Goal: Information Seeking & Learning: Learn about a topic

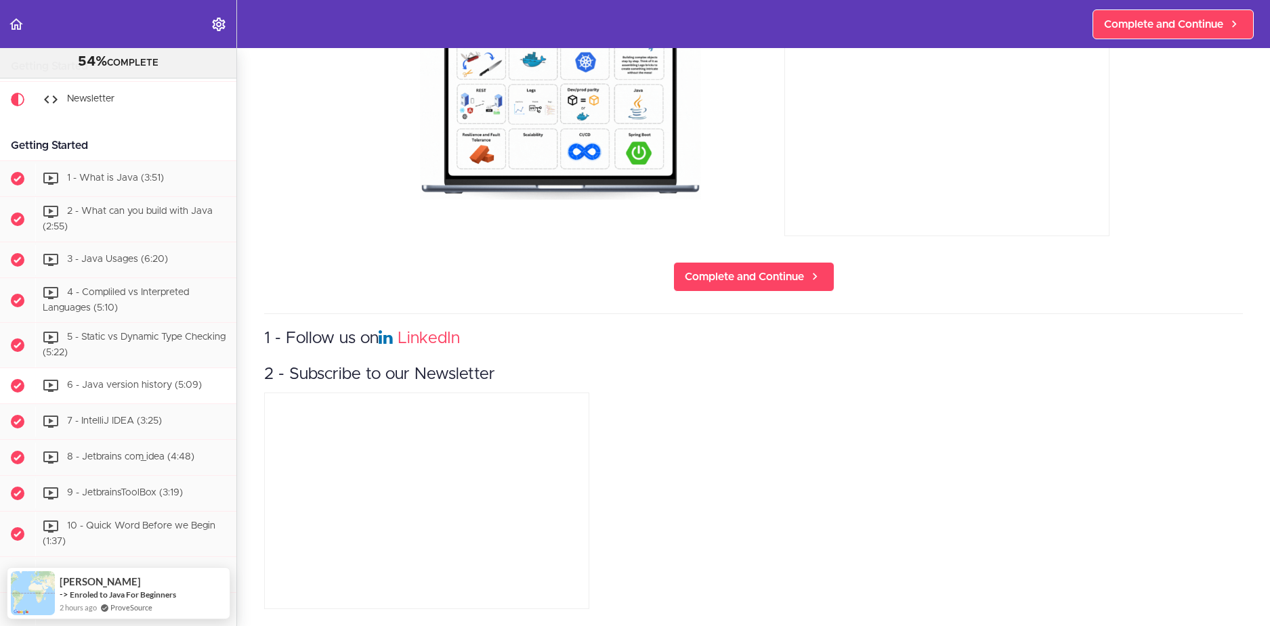
scroll to position [160, 0]
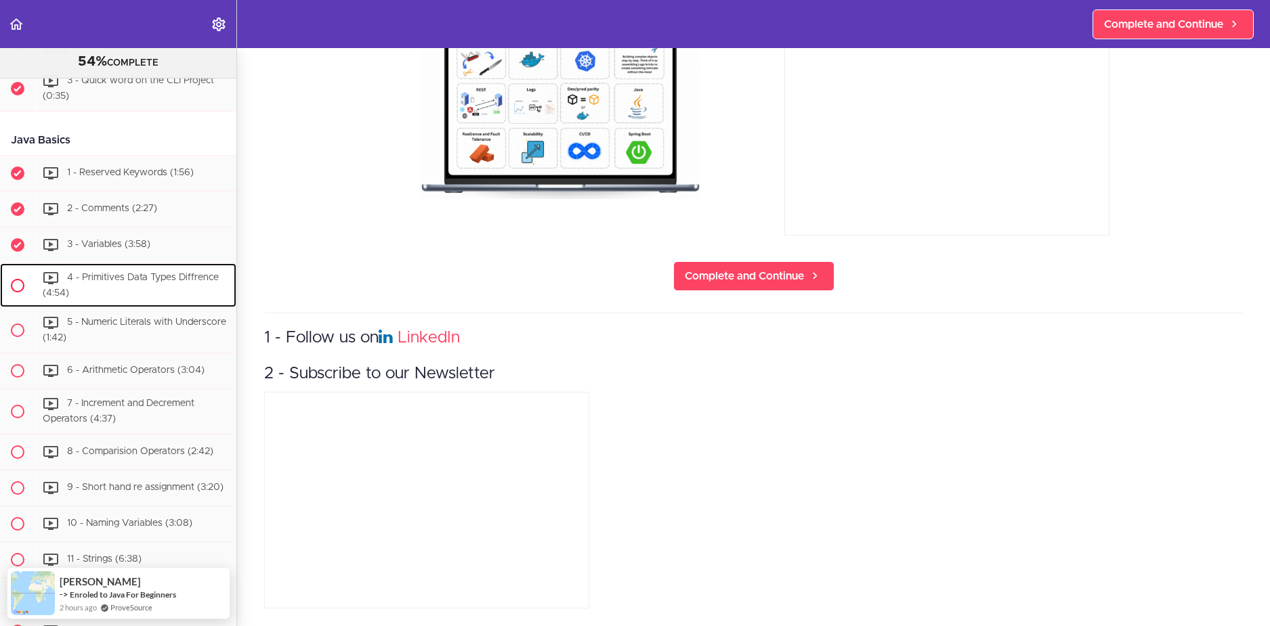
click at [120, 298] on span "4 - Primitives Data Types Diffrence (4:54)" at bounding box center [131, 285] width 176 height 25
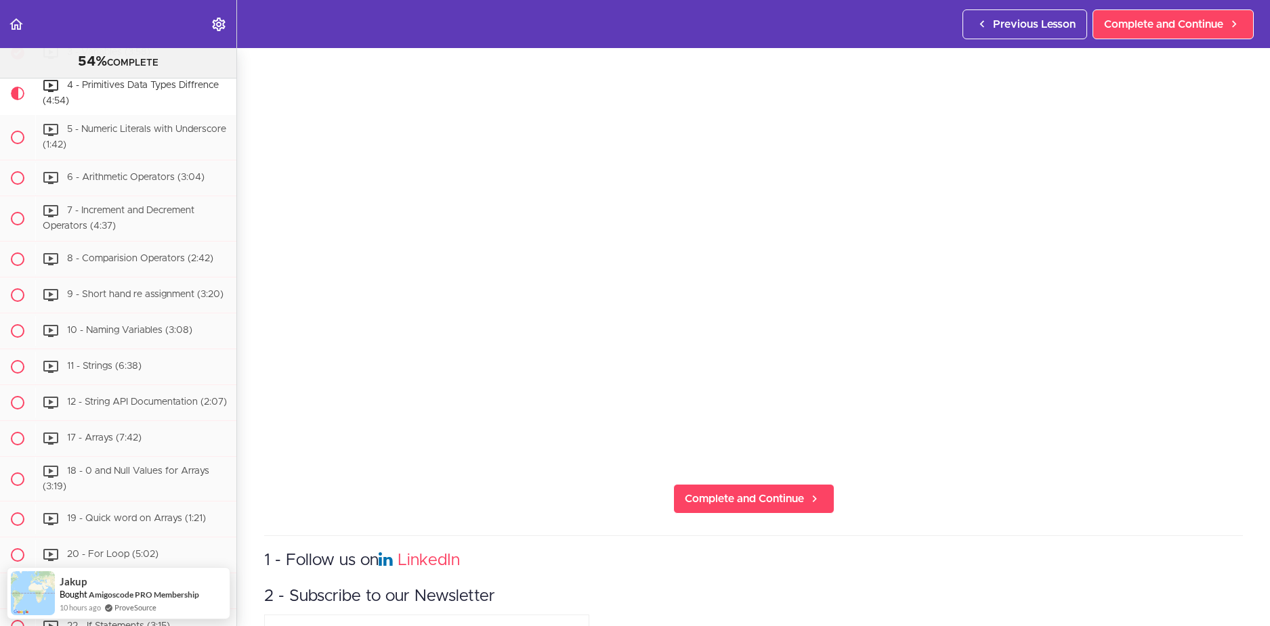
scroll to position [203, 0]
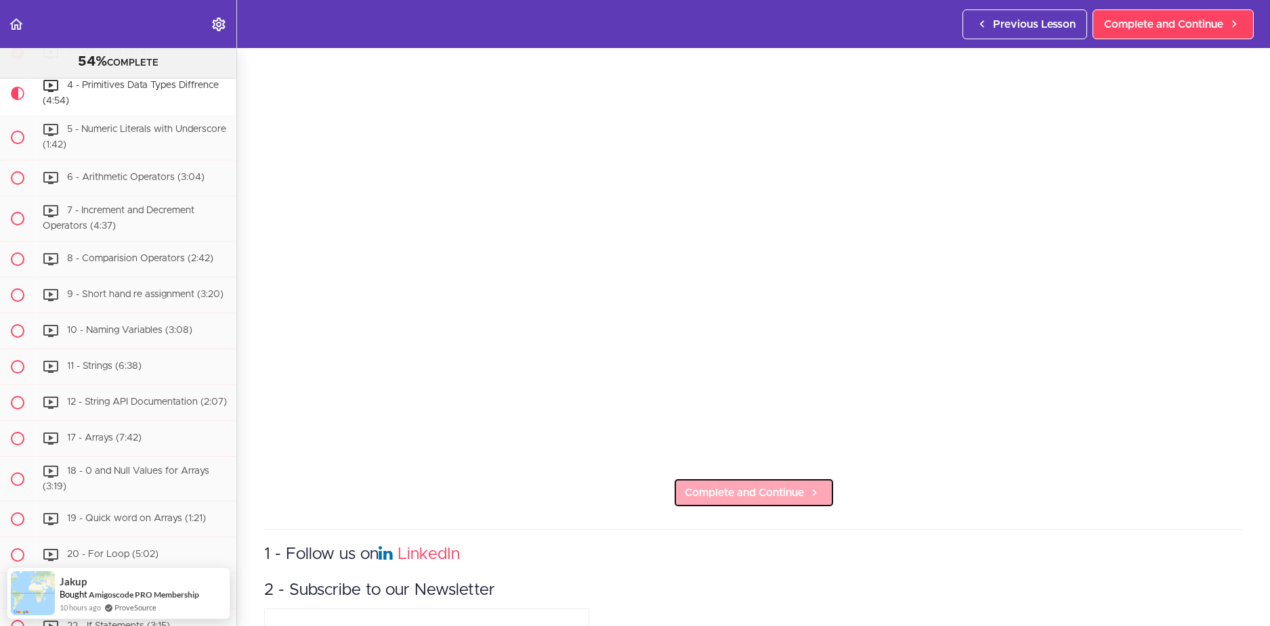
click at [718, 492] on span "Complete and Continue" at bounding box center [744, 493] width 119 height 16
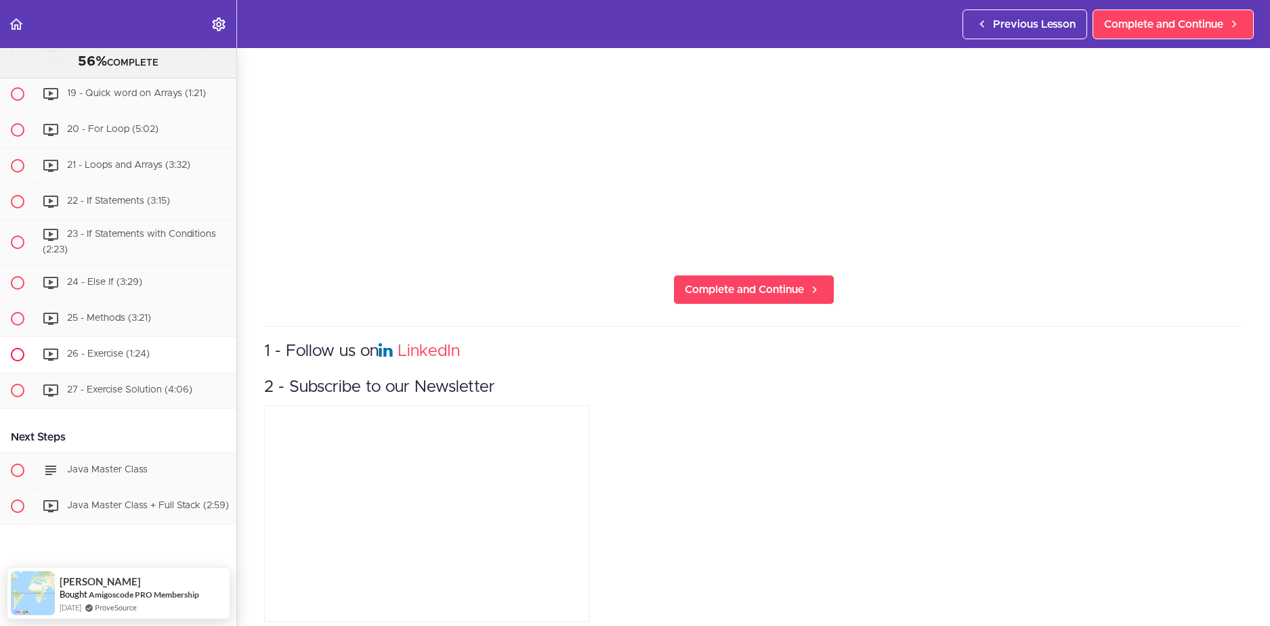
scroll to position [1721, 0]
click at [685, 290] on span "Complete and Continue" at bounding box center [744, 290] width 119 height 16
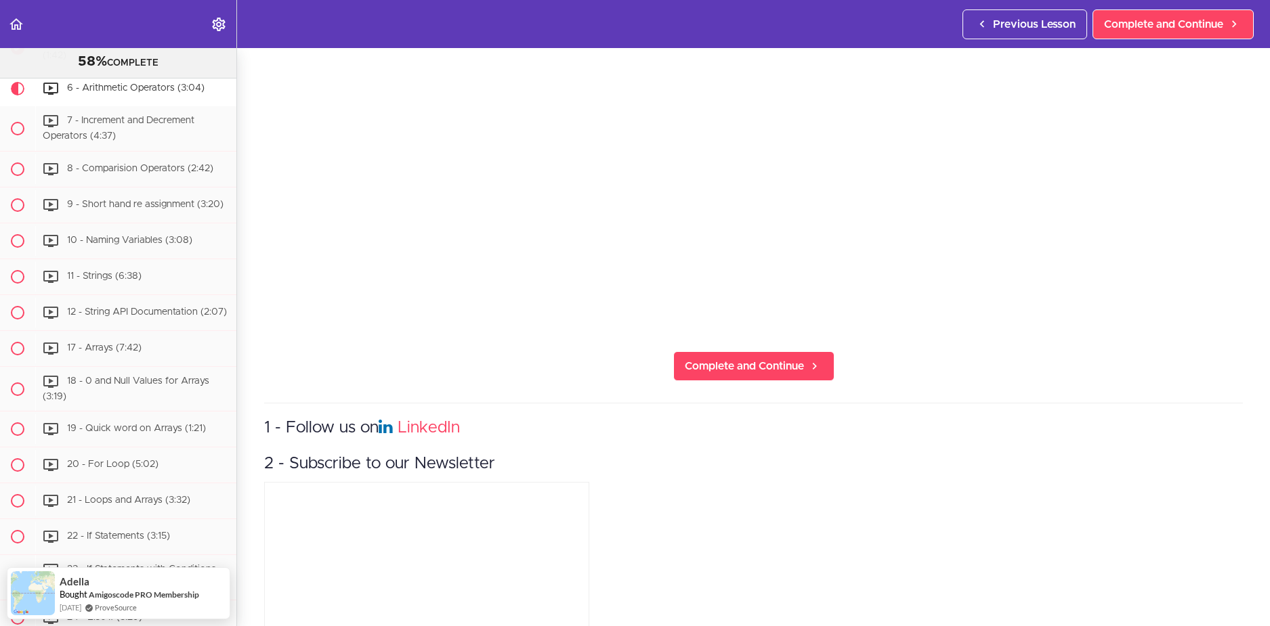
scroll to position [339, 0]
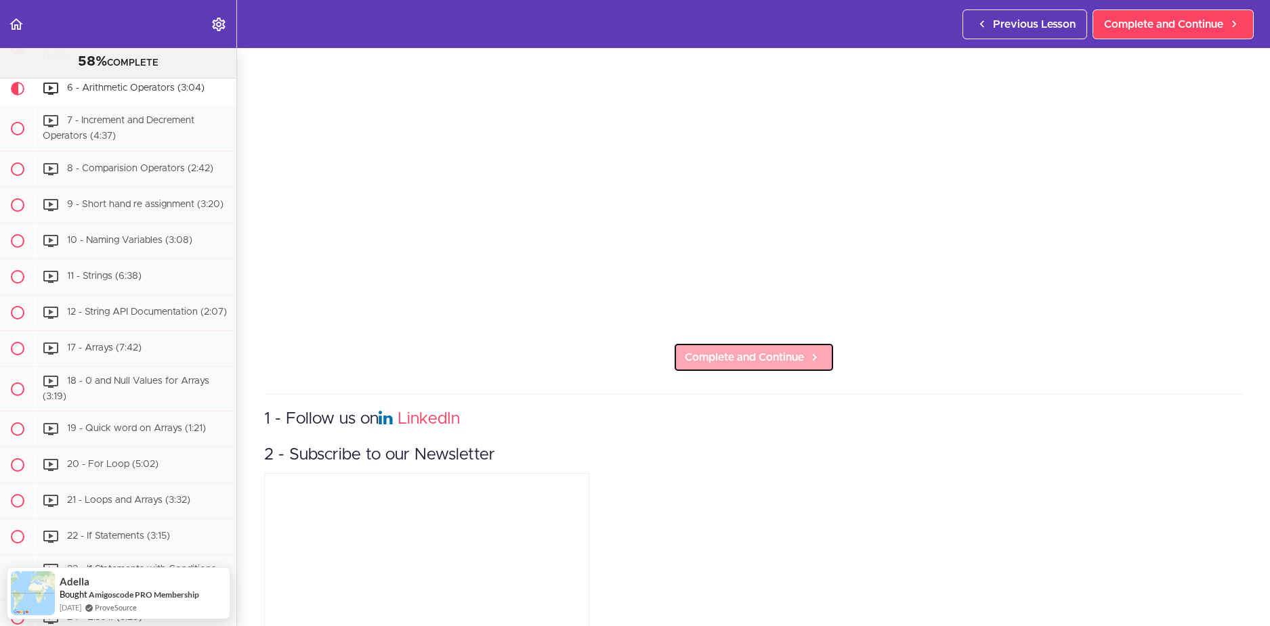
click at [731, 359] on span "Complete and Continue" at bounding box center [744, 357] width 119 height 16
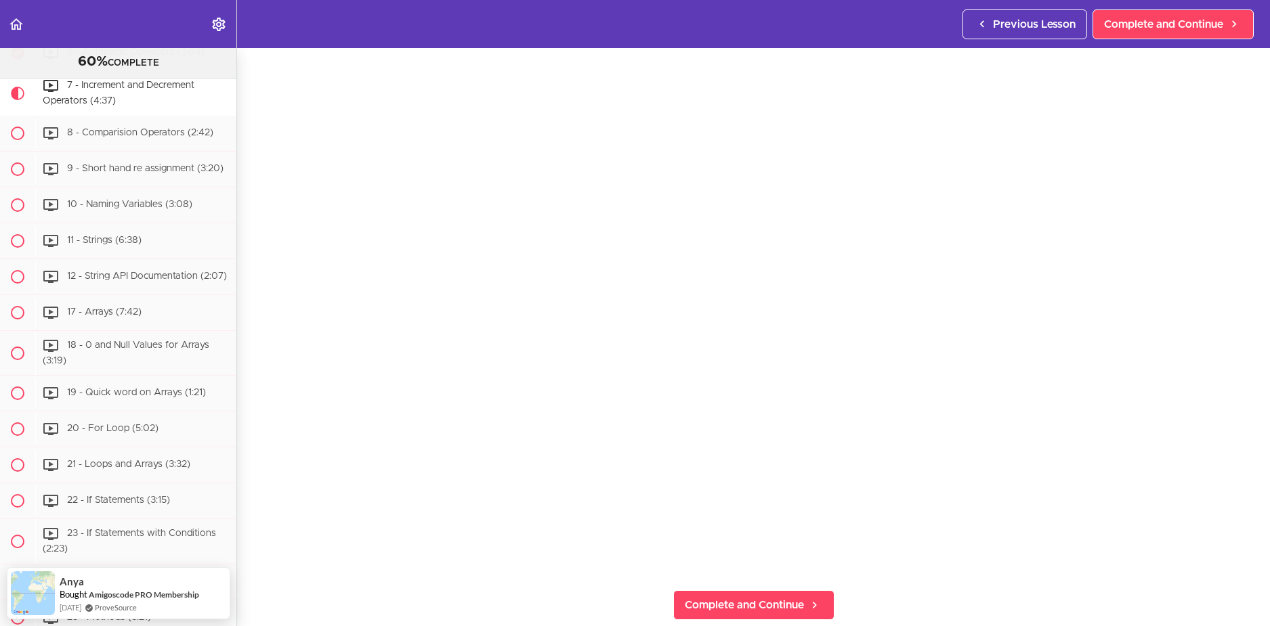
scroll to position [406, 0]
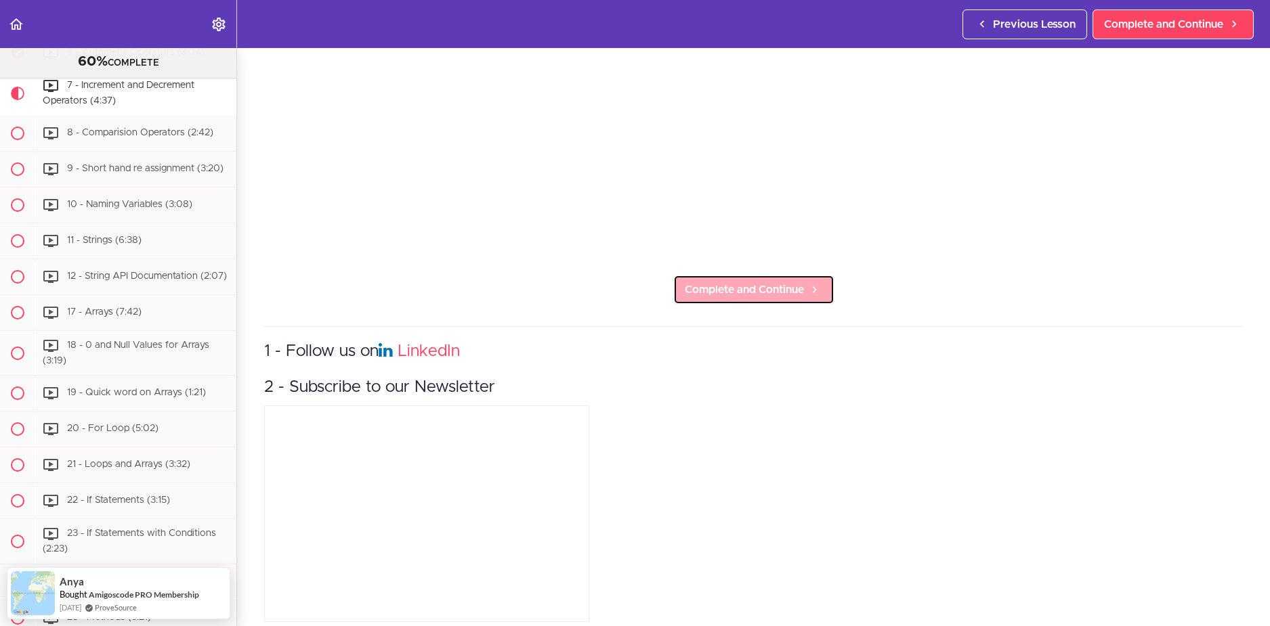
click at [749, 282] on span "Complete and Continue" at bounding box center [744, 290] width 119 height 16
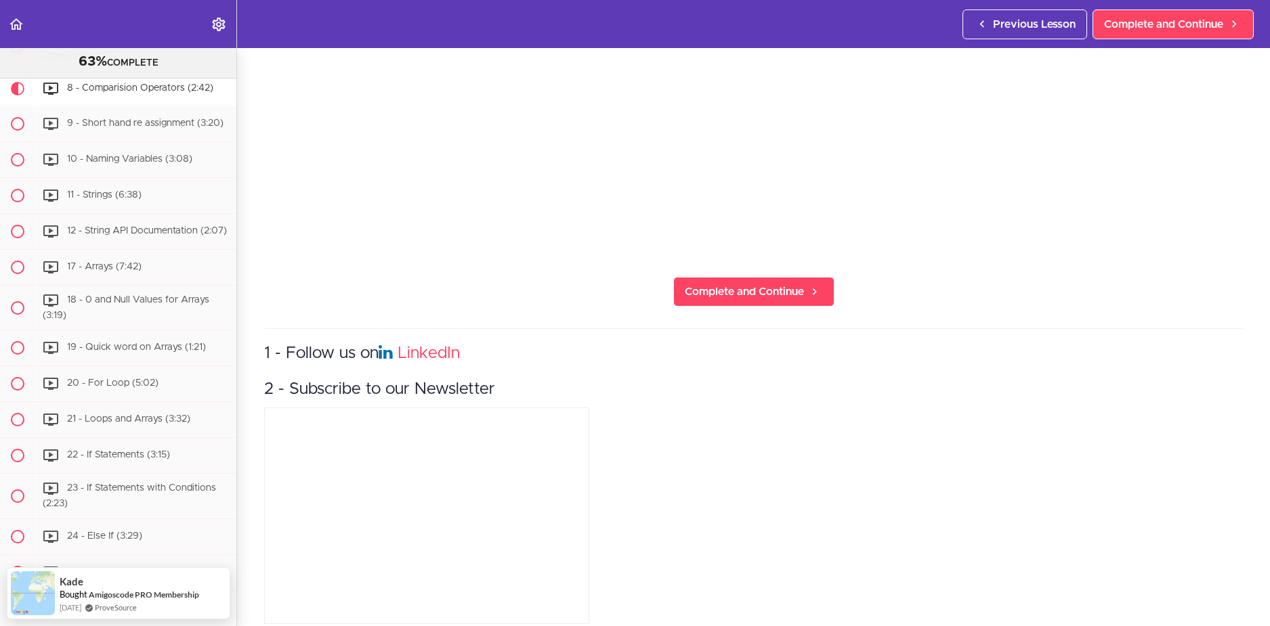
scroll to position [406, 0]
click at [726, 295] on link "Complete and Continue" at bounding box center [753, 290] width 161 height 30
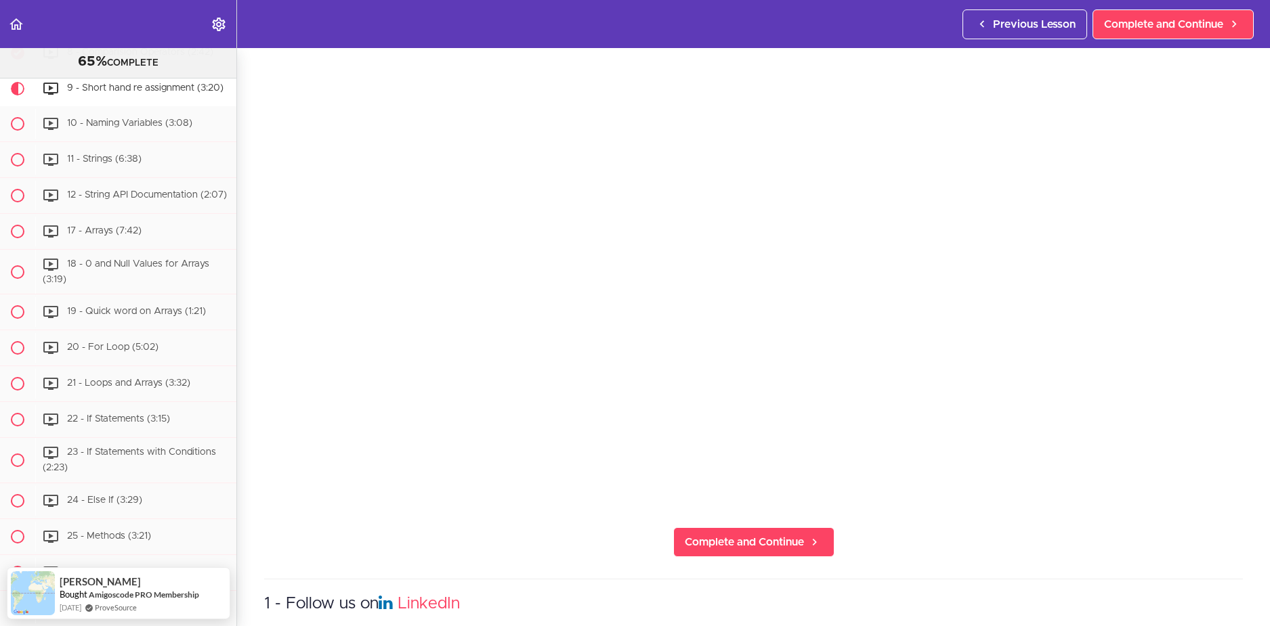
scroll to position [203, 0]
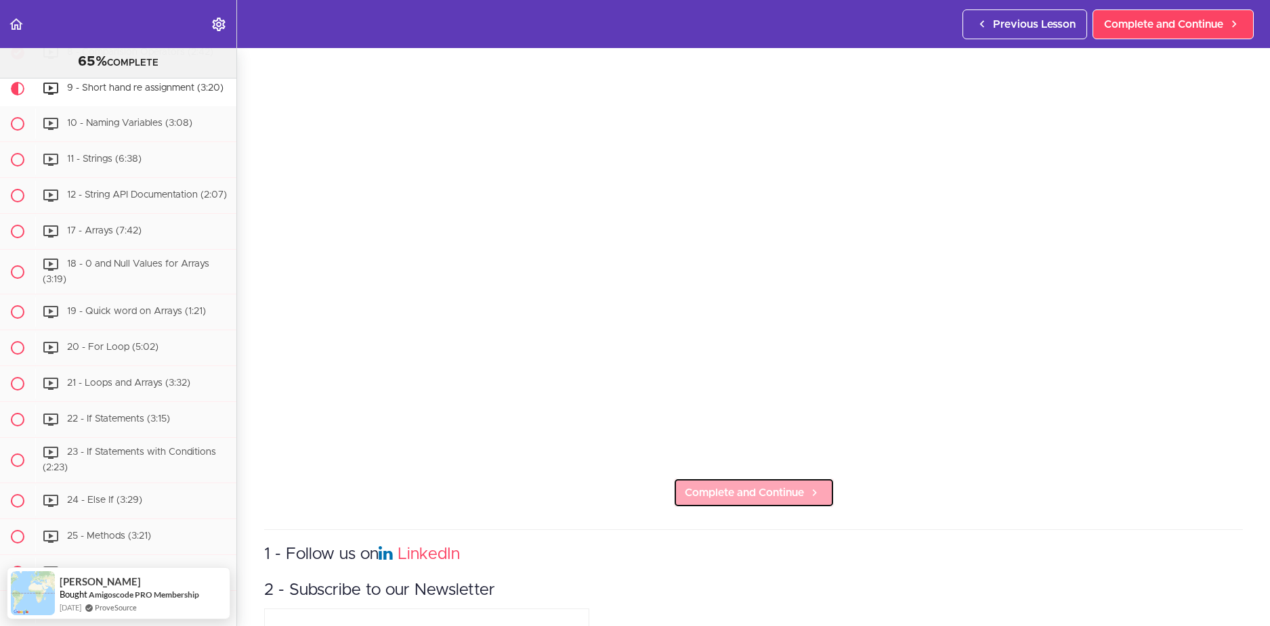
click at [765, 494] on span "Complete and Continue" at bounding box center [744, 493] width 119 height 16
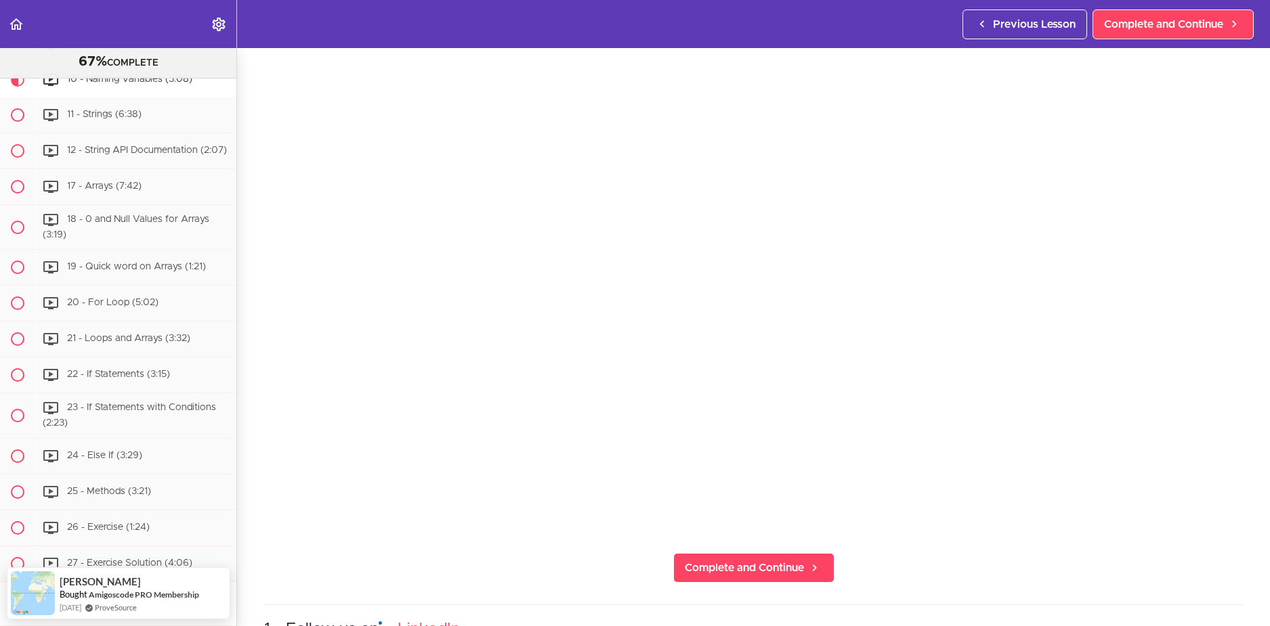
scroll to position [135, 0]
